Goal: Contribute content: Contribute content

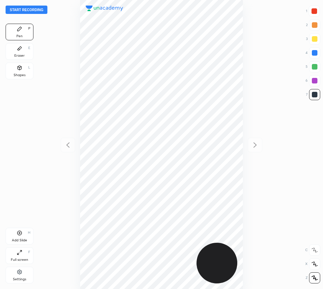
scroll to position [289, 211]
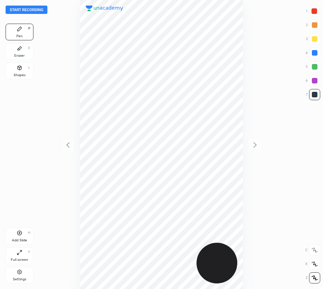
scroll to position [289, 211]
click at [27, 10] on button "Start recording" at bounding box center [27, 10] width 42 height 8
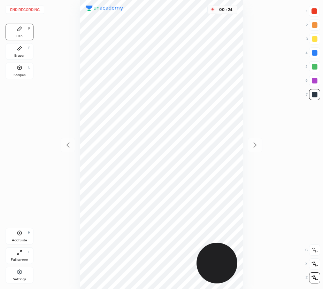
click at [24, 56] on div "Eraser" at bounding box center [19, 55] width 10 height 3
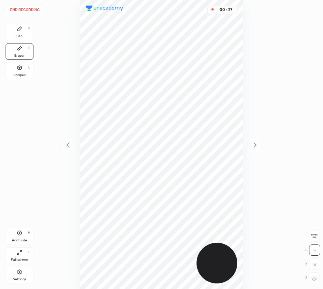
drag, startPoint x: 24, startPoint y: 32, endPoint x: 63, endPoint y: 62, distance: 49.6
click at [28, 34] on div "Pen P" at bounding box center [20, 32] width 28 height 17
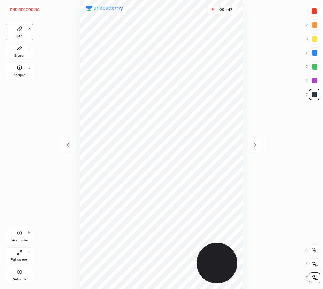
drag, startPoint x: 312, startPoint y: 85, endPoint x: 298, endPoint y: 94, distance: 17.2
click at [311, 86] on div at bounding box center [314, 80] width 11 height 11
drag, startPoint x: 27, startPoint y: 54, endPoint x: 76, endPoint y: 93, distance: 62.2
click at [29, 55] on div "Eraser E" at bounding box center [20, 51] width 28 height 17
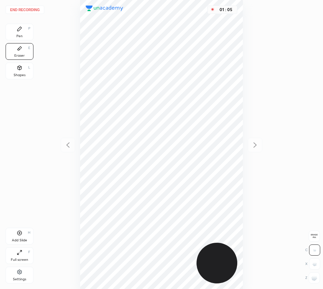
drag, startPoint x: 20, startPoint y: 32, endPoint x: 69, endPoint y: 63, distance: 58.4
click at [21, 32] on div "Pen P" at bounding box center [20, 32] width 28 height 17
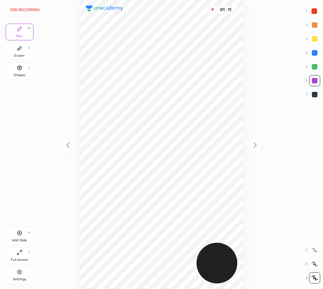
click at [22, 236] on div "Add Slide H" at bounding box center [20, 236] width 28 height 17
drag, startPoint x: 68, startPoint y: 142, endPoint x: 66, endPoint y: 137, distance: 5.0
click at [68, 142] on icon at bounding box center [68, 145] width 8 height 8
click at [255, 145] on icon at bounding box center [255, 145] width 8 height 8
click at [314, 97] on div at bounding box center [314, 95] width 6 height 6
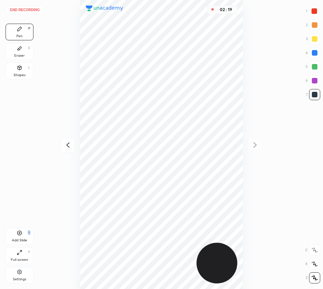
click at [30, 232] on div "Add Slide H" at bounding box center [20, 236] width 28 height 17
click at [315, 55] on div at bounding box center [314, 53] width 6 height 6
click at [70, 146] on icon at bounding box center [68, 145] width 8 height 8
click at [254, 145] on icon at bounding box center [255, 145] width 8 height 8
click at [21, 235] on icon at bounding box center [20, 233] width 6 height 6
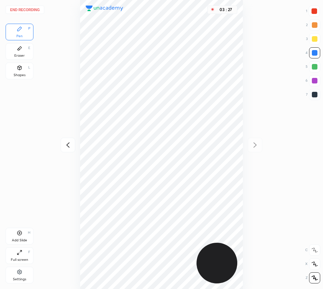
click at [72, 143] on icon at bounding box center [68, 145] width 8 height 8
click at [256, 143] on icon at bounding box center [255, 145] width 8 height 8
click at [314, 10] on div at bounding box center [314, 11] width 6 height 6
click at [68, 145] on icon at bounding box center [68, 145] width 8 height 8
click at [64, 144] on icon at bounding box center [68, 145] width 8 height 8
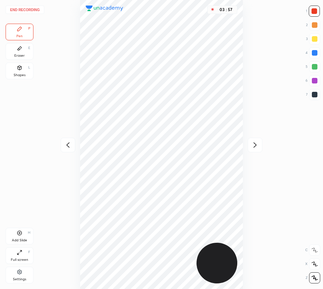
drag, startPoint x: 258, startPoint y: 147, endPoint x: 251, endPoint y: 150, distance: 7.3
click at [257, 147] on icon at bounding box center [255, 145] width 8 height 8
click at [259, 145] on icon at bounding box center [255, 145] width 8 height 8
click at [33, 11] on button "End recording" at bounding box center [25, 10] width 39 height 8
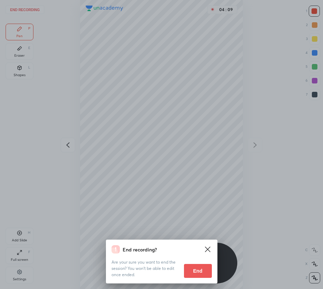
click at [192, 271] on button "End" at bounding box center [198, 271] width 28 height 14
